Goal: Manage account settings

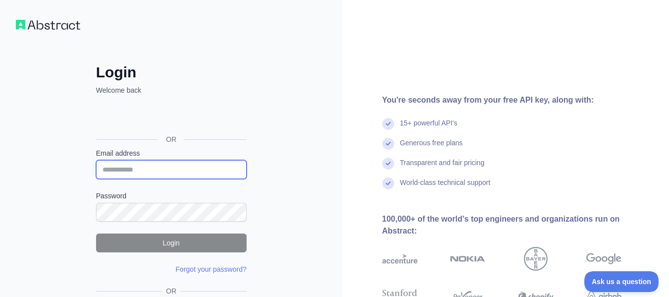
type input "**********"
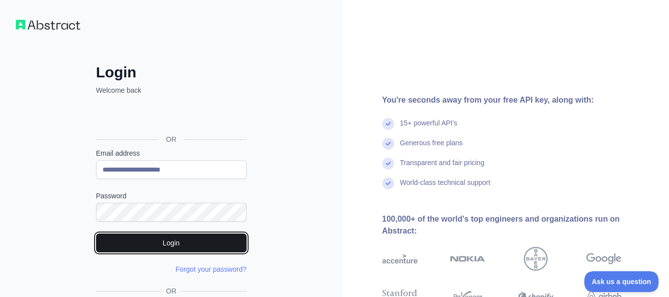
click at [166, 243] on button "Login" at bounding box center [171, 242] width 151 height 19
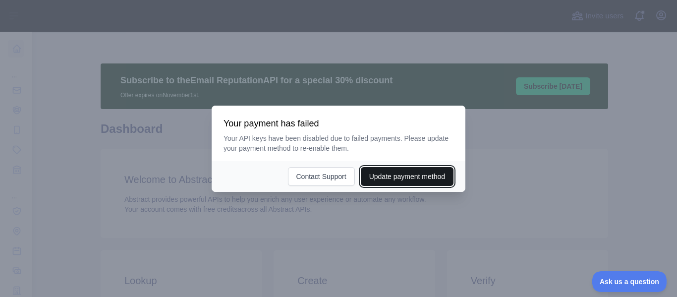
click at [400, 179] on button "Update payment method" at bounding box center [407, 176] width 93 height 19
